Goal: Browse casually: Explore the website without a specific task or goal

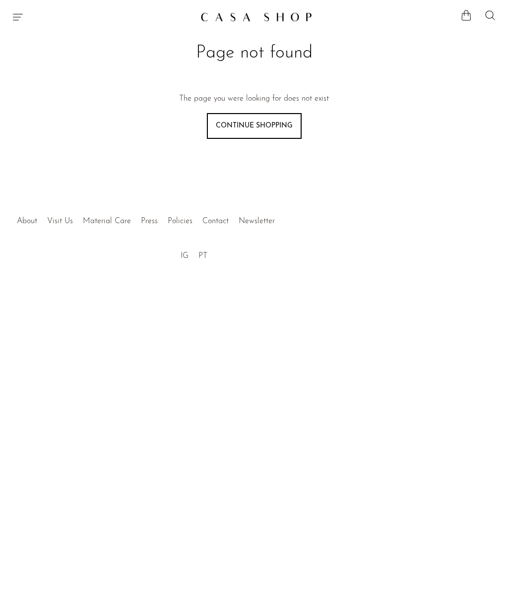
click at [295, 16] on img at bounding box center [256, 17] width 112 height 10
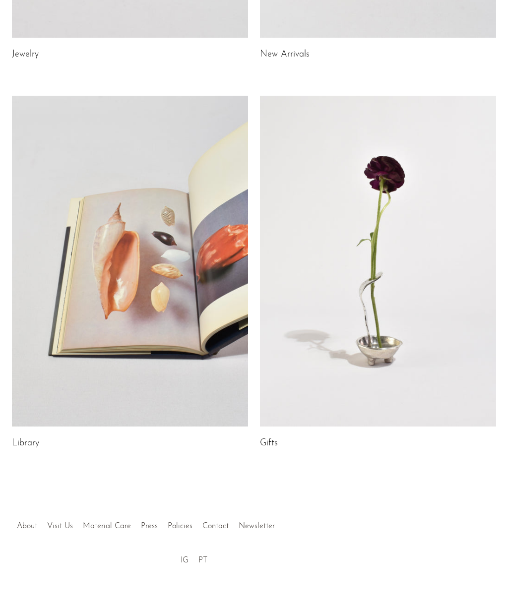
scroll to position [368, 0]
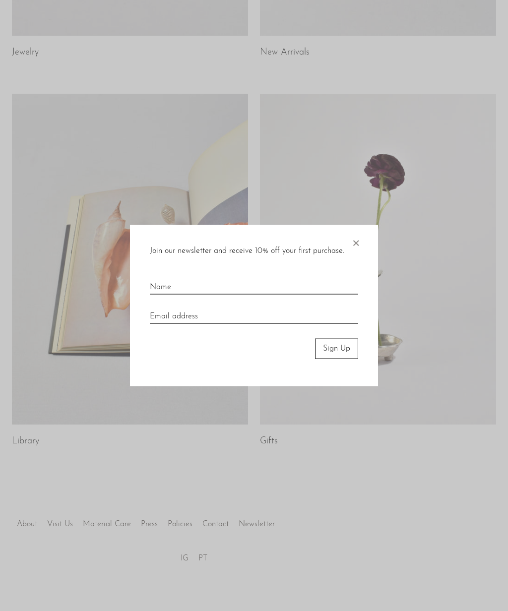
click at [357, 245] on span "×" at bounding box center [356, 241] width 10 height 32
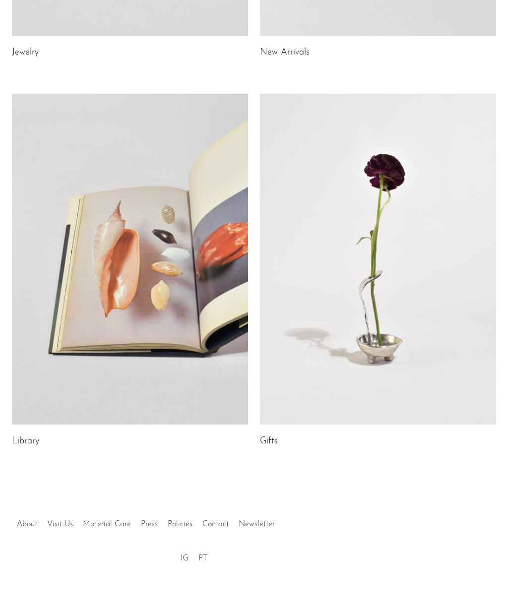
click at [398, 305] on link at bounding box center [378, 259] width 236 height 331
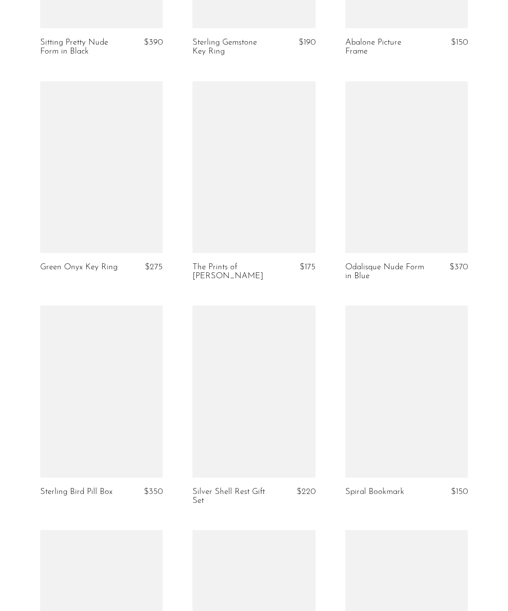
scroll to position [1111, 0]
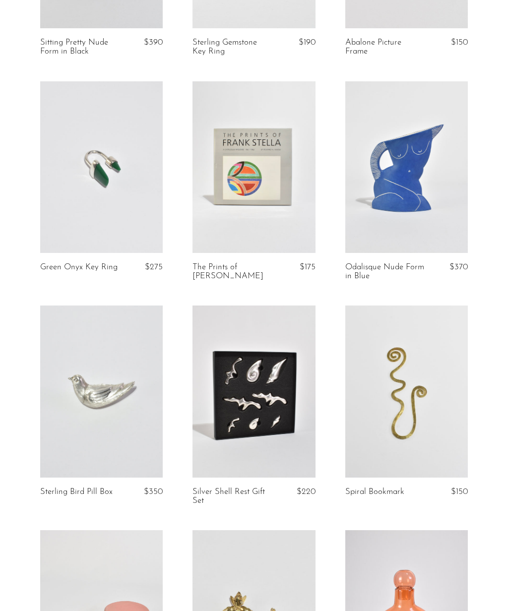
click at [437, 324] on link at bounding box center [406, 391] width 122 height 172
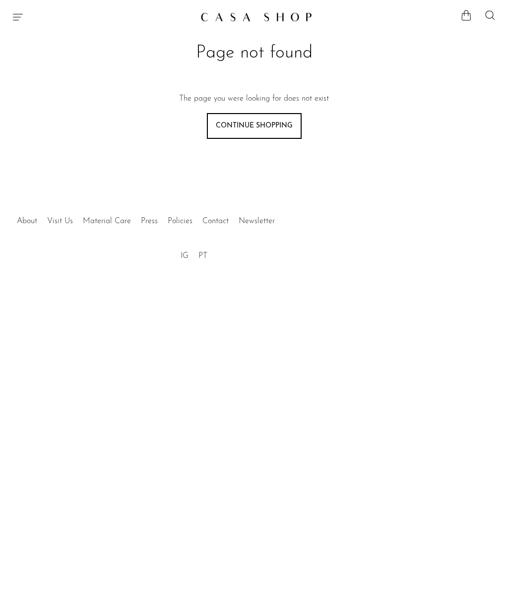
click at [19, 19] on icon "Menu" at bounding box center [18, 17] width 12 height 12
click at [37, 53] on link "Shop" at bounding box center [51, 61] width 39 height 19
click at [292, 21] on img at bounding box center [256, 17] width 112 height 10
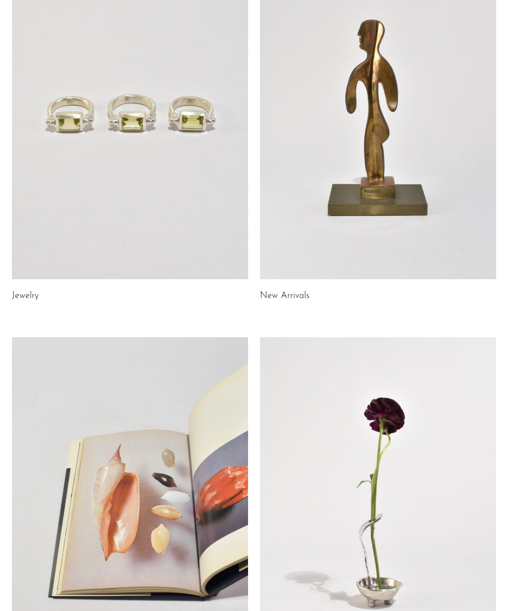
scroll to position [117, 0]
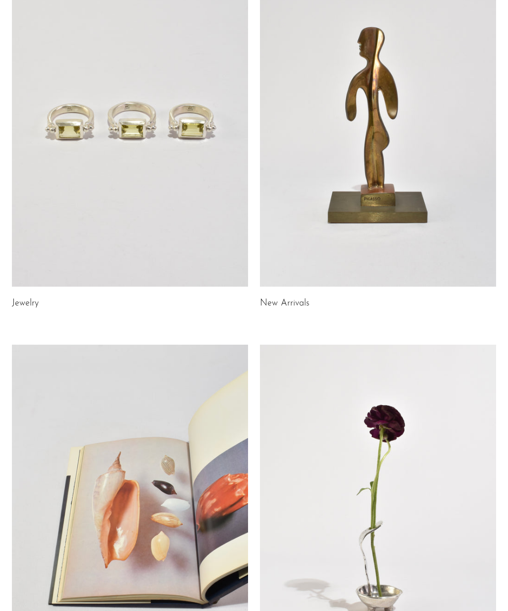
click at [416, 237] on link at bounding box center [378, 121] width 236 height 331
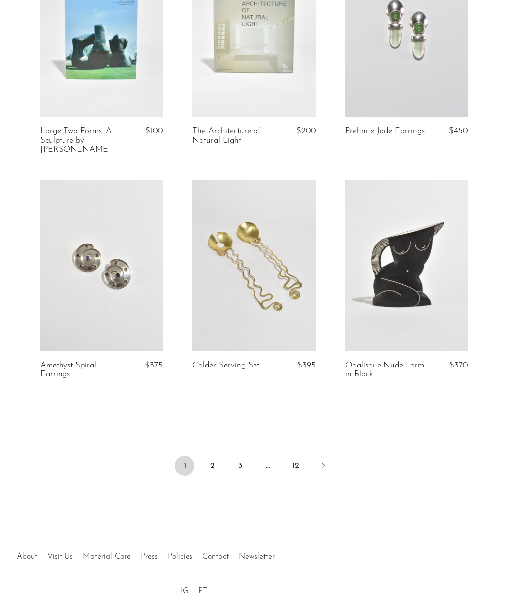
scroll to position [2379, 0]
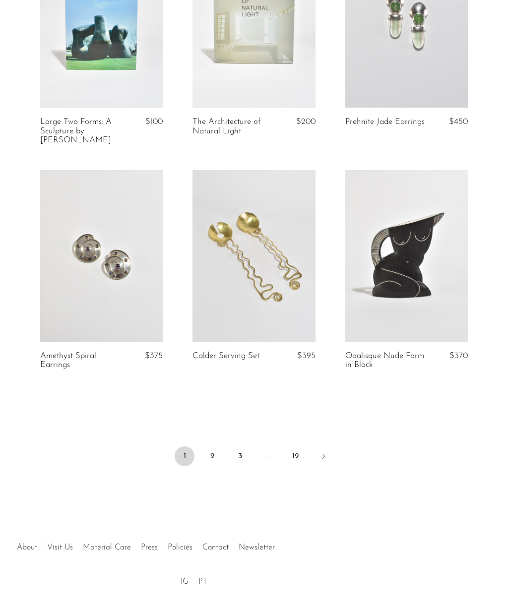
click at [209, 446] on link "2" at bounding box center [212, 456] width 20 height 20
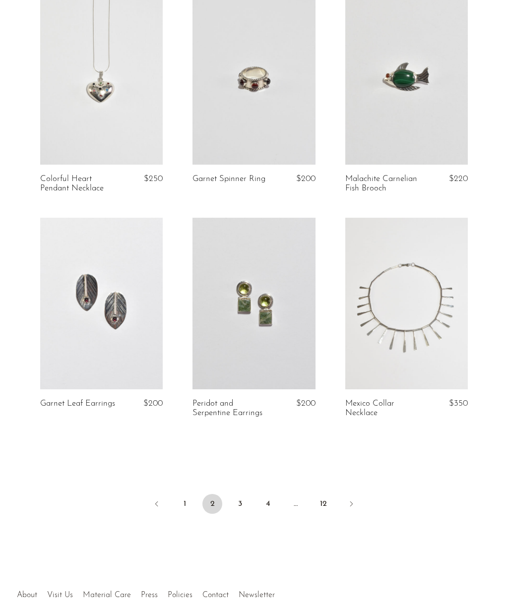
scroll to position [2323, 0]
click at [405, 342] on link at bounding box center [406, 303] width 122 height 172
